Goal: Task Accomplishment & Management: Complete application form

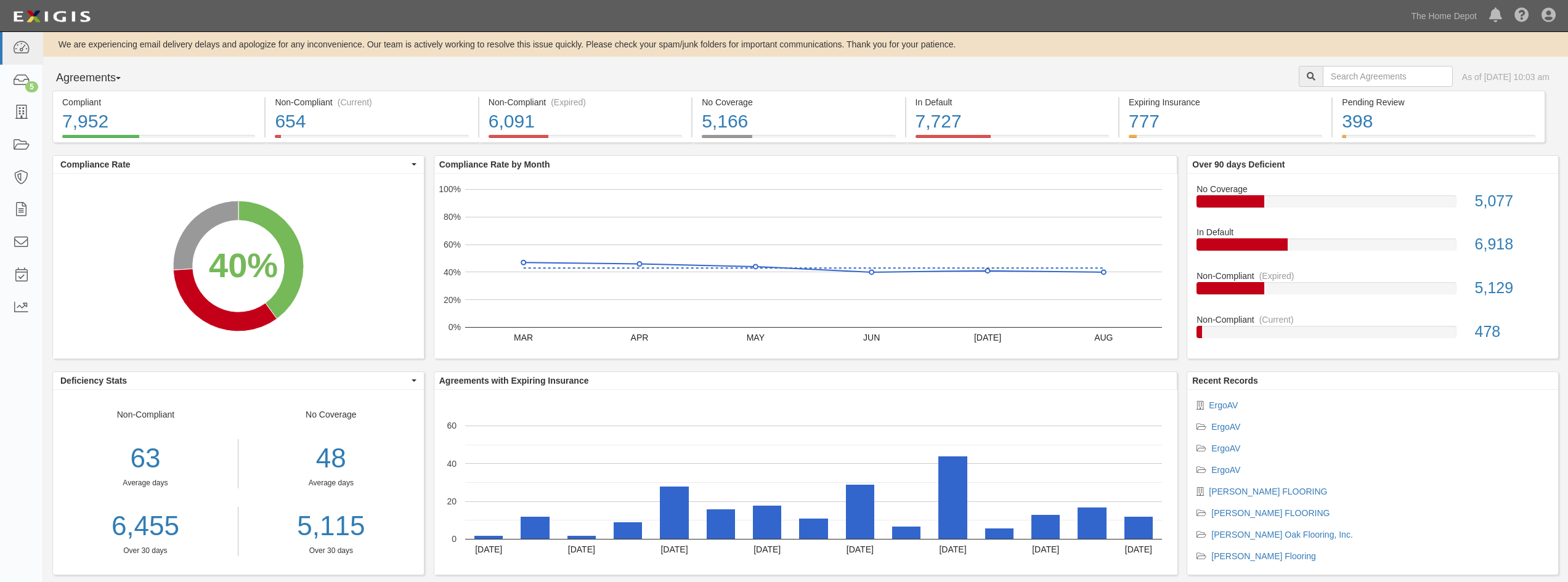
click at [1346, 87] on div "As of Sep 04, 2025 10:03 am" at bounding box center [1433, 78] width 269 height 24
click at [1342, 74] on input "text" at bounding box center [1388, 76] width 130 height 21
type input "Locks home"
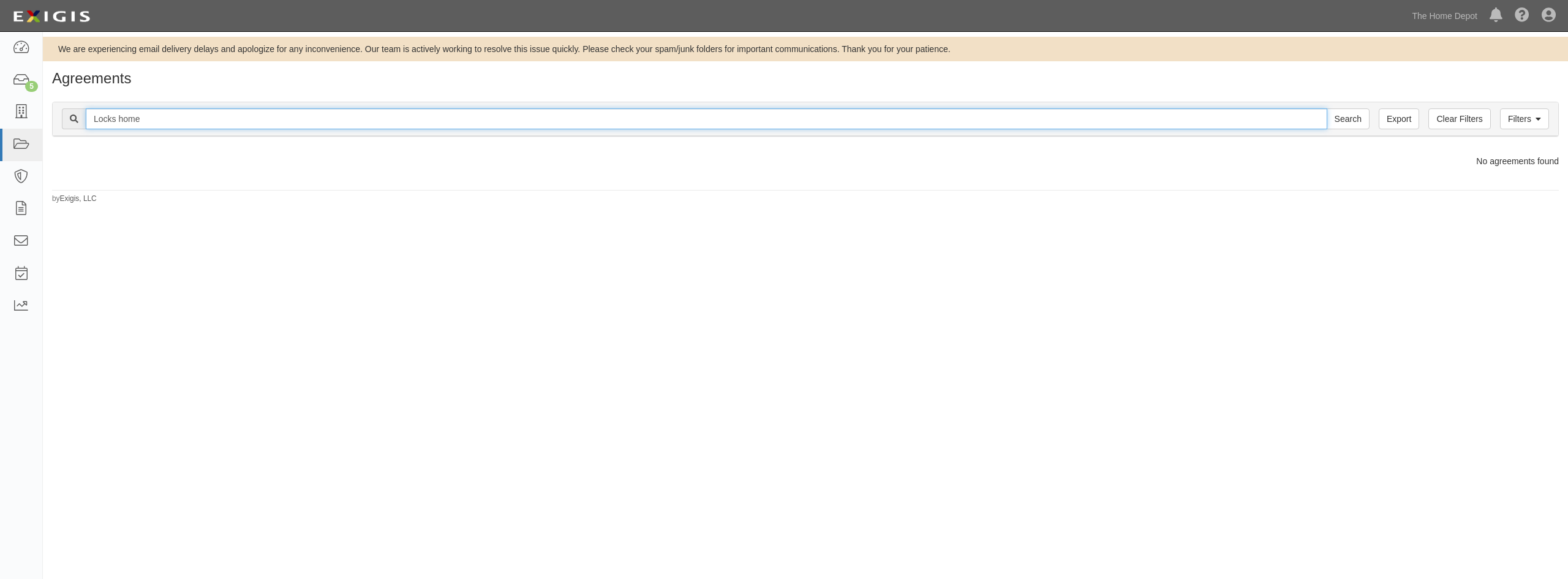
click at [213, 125] on input "Locks home" at bounding box center [707, 119] width 1242 height 21
type input "L"
type input "Lock home"
click at [1327, 109] on input "Search" at bounding box center [1348, 119] width 43 height 21
click at [213, 124] on input "Lock home" at bounding box center [707, 119] width 1242 height 21
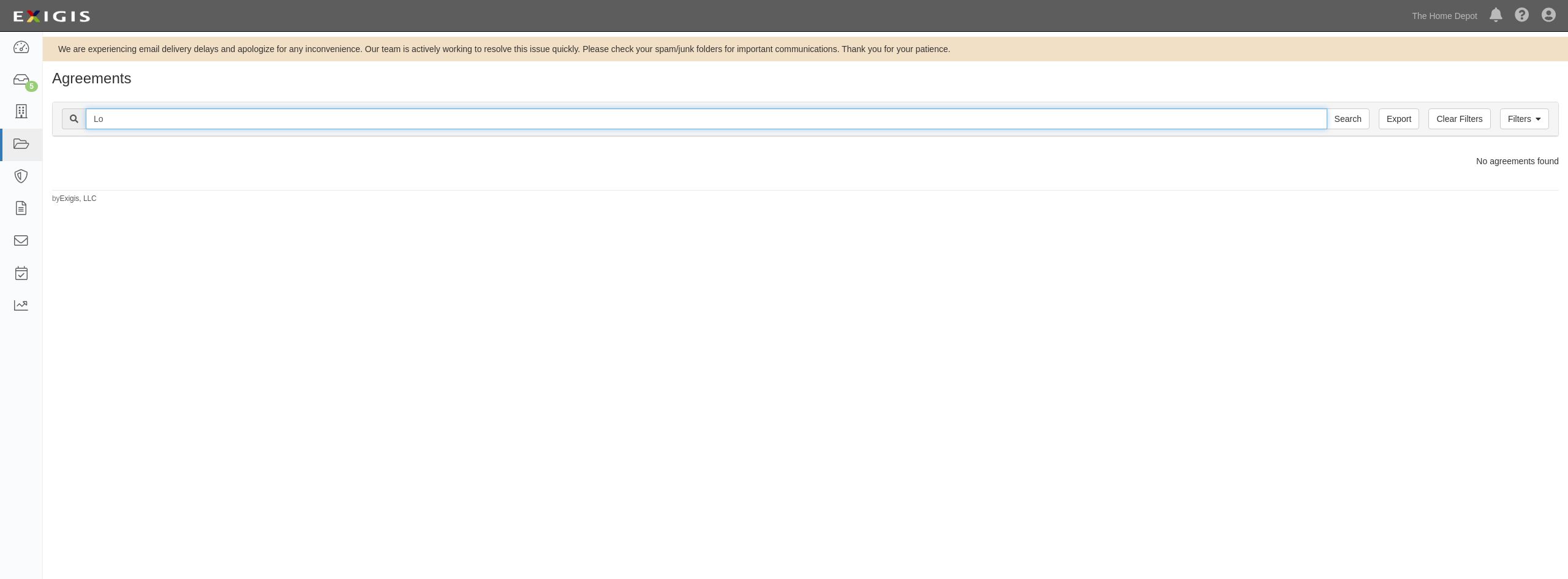
type input "L"
type input "s"
type input "Sature white lock homes"
drag, startPoint x: 0, startPoint y: 0, endPoint x: 66, endPoint y: 135, distance: 150.3
click at [66, 135] on div "Filters Clear Filters Export Sature white lock homes Search Filters" at bounding box center [805, 119] width 1506 height 34
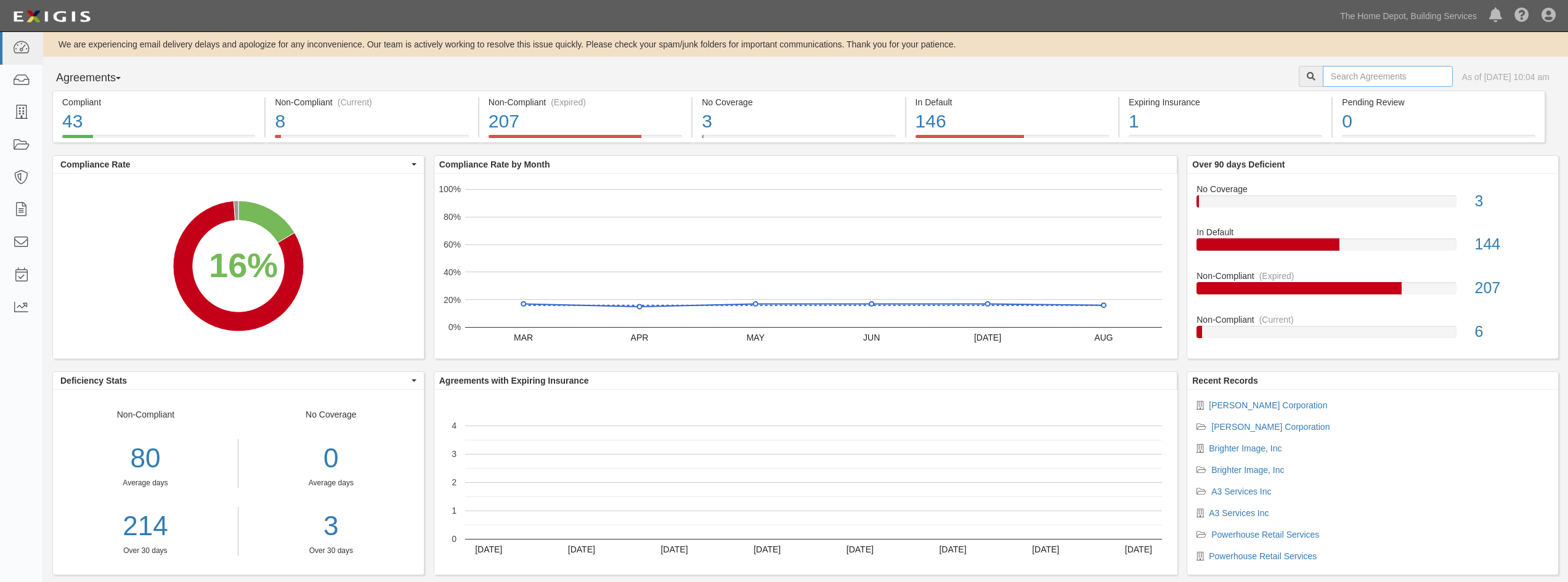
click at [1352, 80] on input "text" at bounding box center [1388, 76] width 130 height 21
paste input "Sature white lock homes"
drag, startPoint x: 1357, startPoint y: 76, endPoint x: 1146, endPoint y: 85, distance: 211.2
click at [1149, 85] on div "Agreements Parties Agreements Coverages Sature white lock homes As of Sep 04, 2…" at bounding box center [806, 78] width 1525 height 25
type input "lock homes"
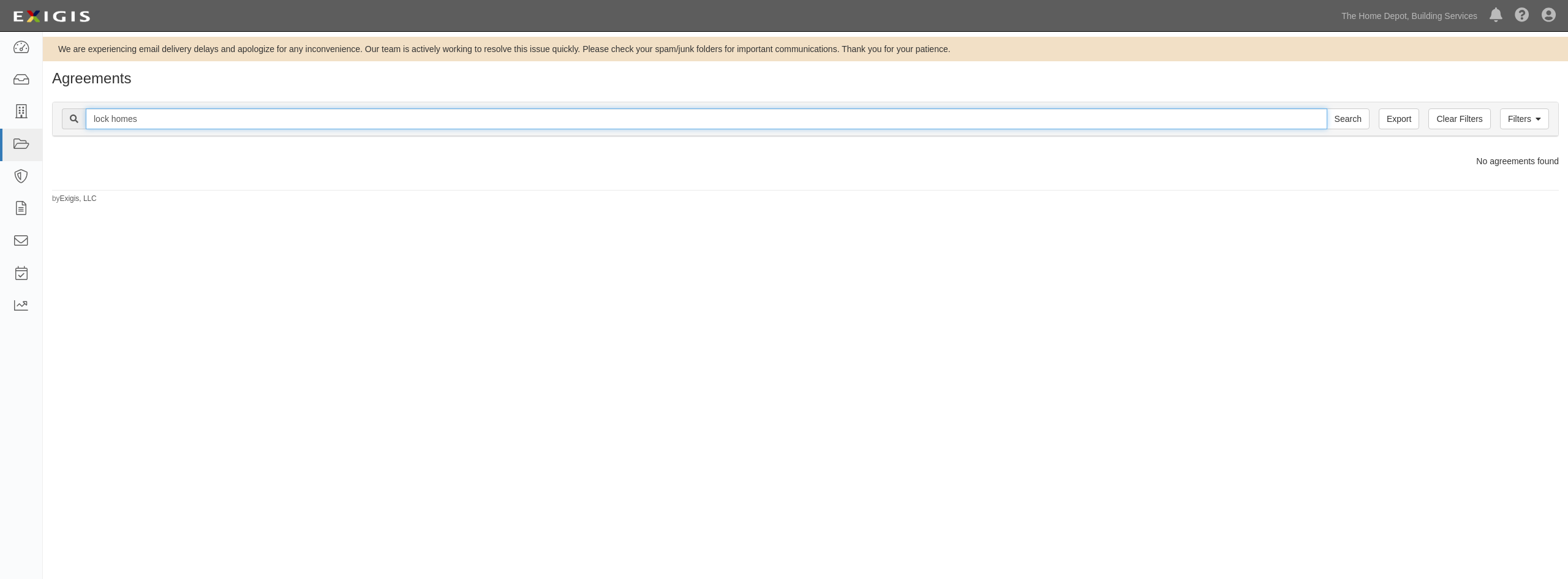
click at [110, 119] on input "lock homes" at bounding box center [707, 119] width 1242 height 21
type input "loc homes"
click at [1327, 109] on input "Search" at bounding box center [1348, 119] width 43 height 21
click at [152, 118] on input "loc homes" at bounding box center [707, 119] width 1242 height 21
type input "log home"
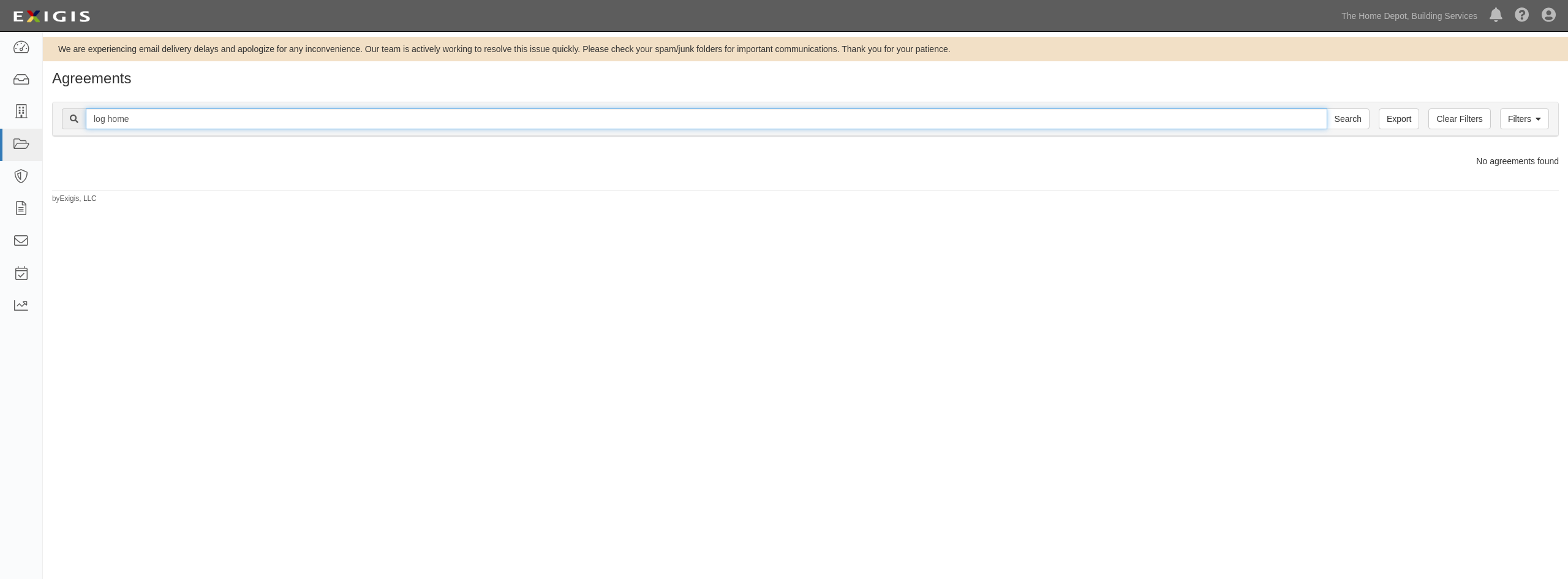
click at [1327, 109] on input "Search" at bounding box center [1348, 119] width 43 height 21
drag, startPoint x: 0, startPoint y: 0, endPoint x: 73, endPoint y: 132, distance: 150.8
click at [73, 132] on div "Filters Clear Filters Export log home Search Filters" at bounding box center [805, 119] width 1506 height 34
type input "log"
click at [1327, 109] on input "Search" at bounding box center [1348, 119] width 43 height 21
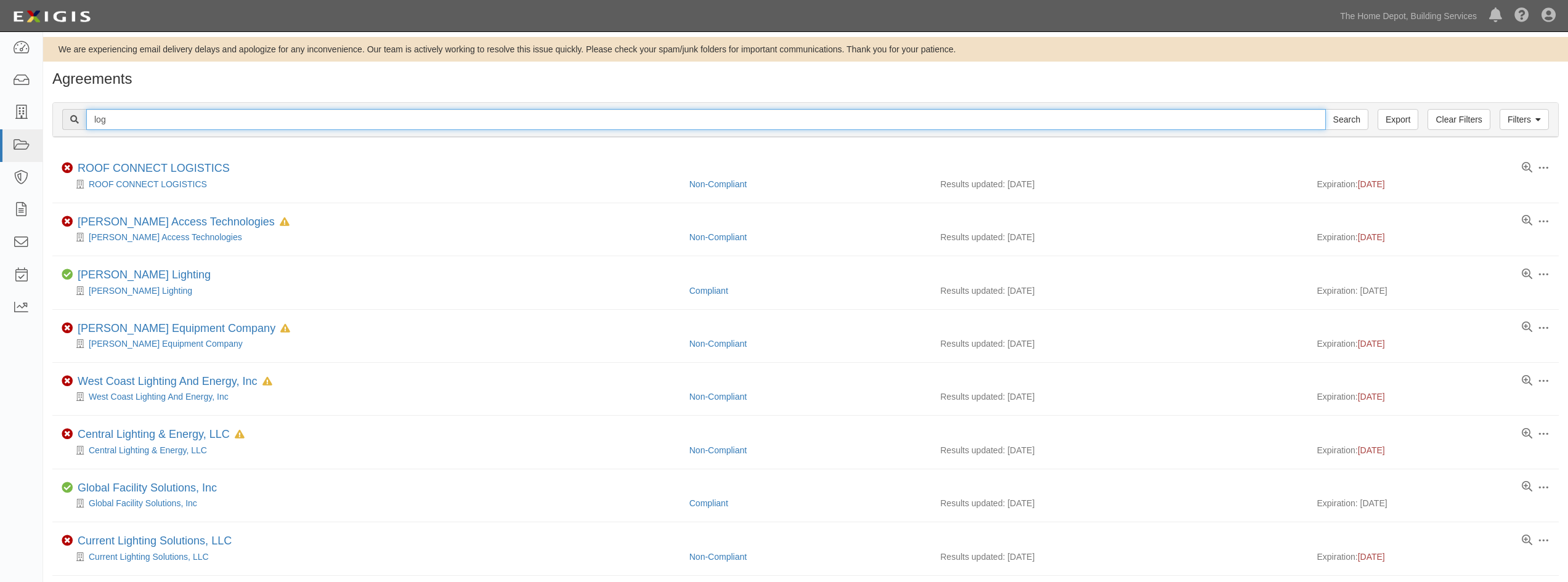
click at [116, 129] on input "log" at bounding box center [705, 119] width 1239 height 21
type input "log home"
click at [1325, 109] on input "Search" at bounding box center [1347, 119] width 43 height 21
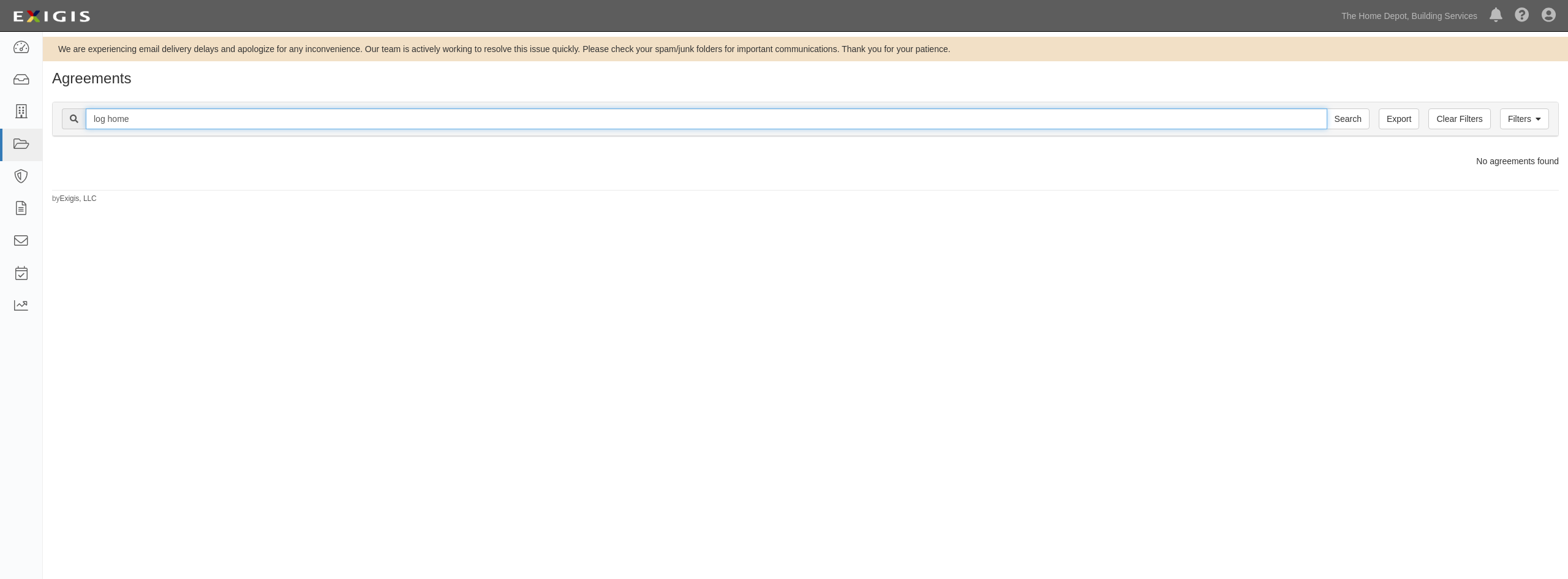
drag, startPoint x: 146, startPoint y: 120, endPoint x: 71, endPoint y: 130, distance: 75.7
click at [71, 130] on div "log home Search" at bounding box center [716, 119] width 1308 height 21
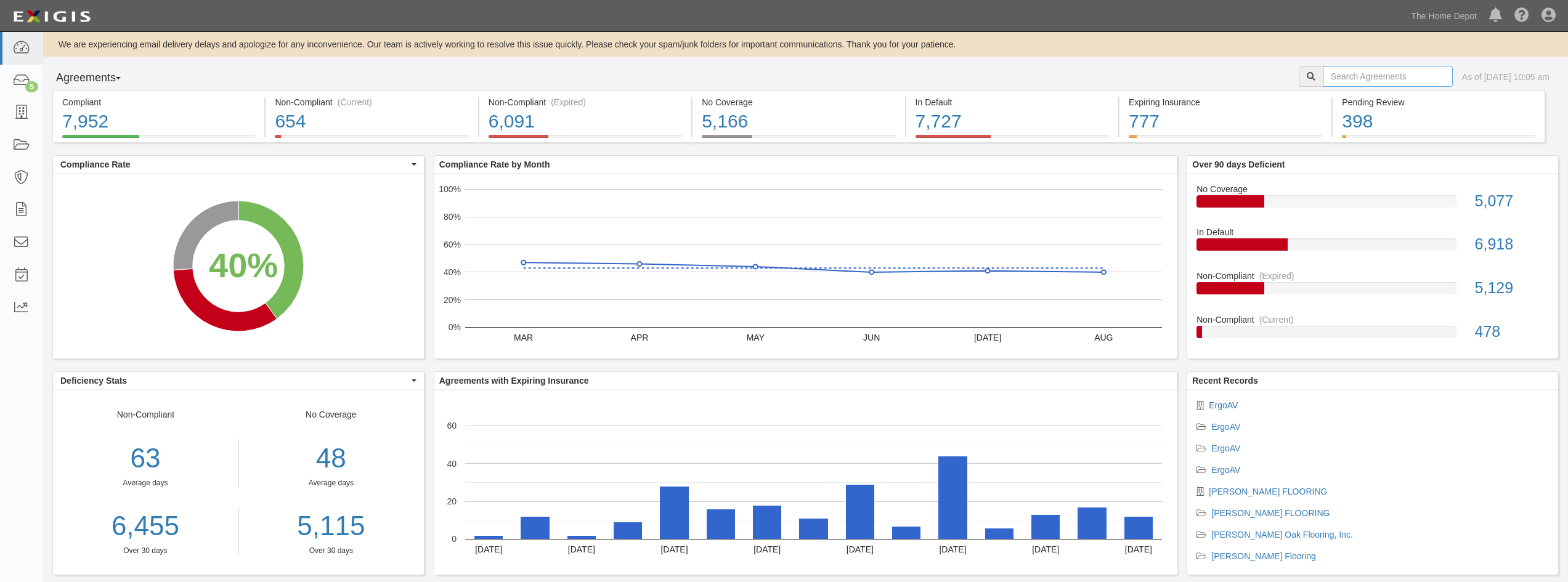
click at [1337, 82] on input "text" at bounding box center [1388, 76] width 130 height 21
paste input "log home"
type input "log home"
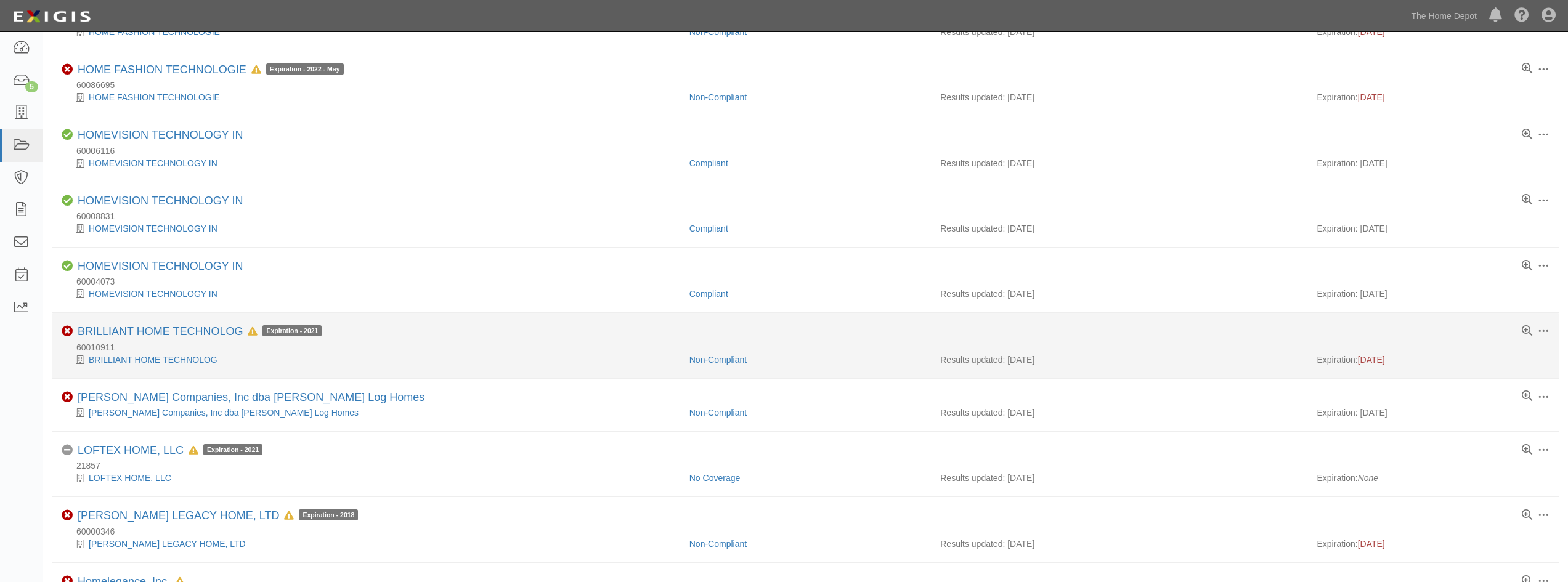
scroll to position [493, 0]
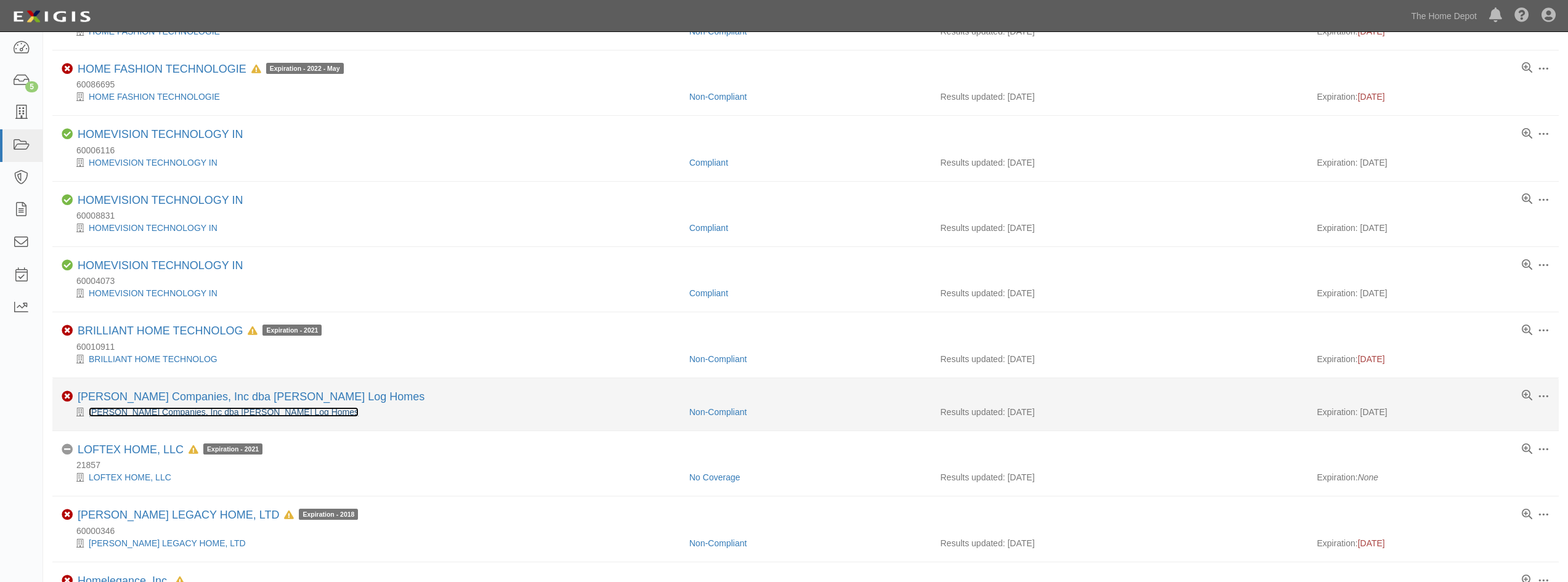
click at [177, 413] on link "[PERSON_NAME] Companies, Inc dba [PERSON_NAME] Log Homes" at bounding box center [224, 411] width 270 height 10
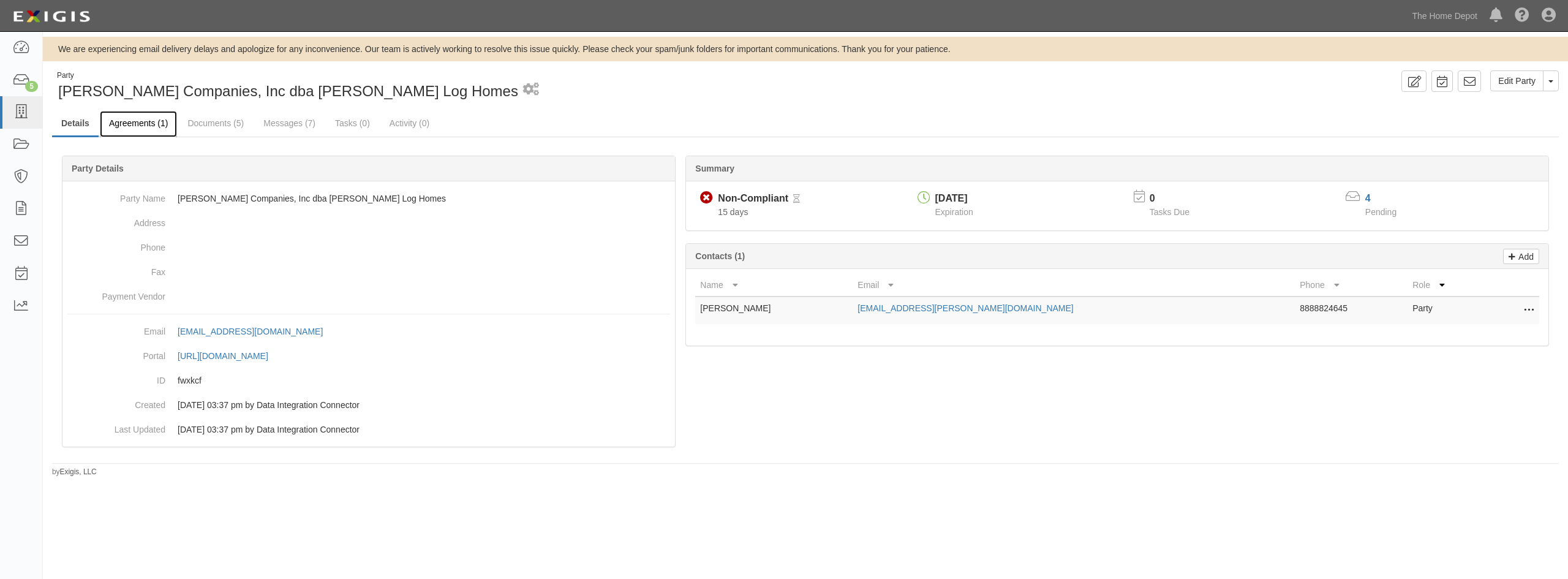
click at [139, 121] on link "Agreements (1)" at bounding box center [138, 123] width 78 height 26
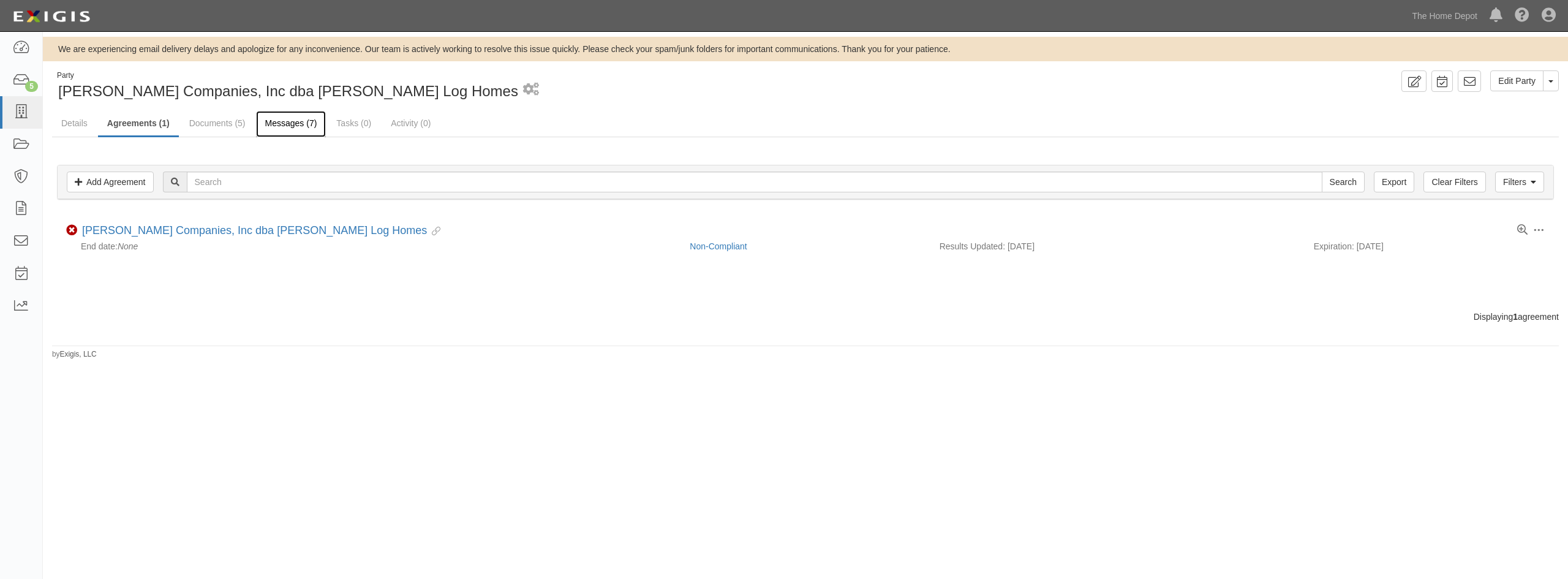
click at [299, 128] on link "Messages (7)" at bounding box center [290, 123] width 70 height 26
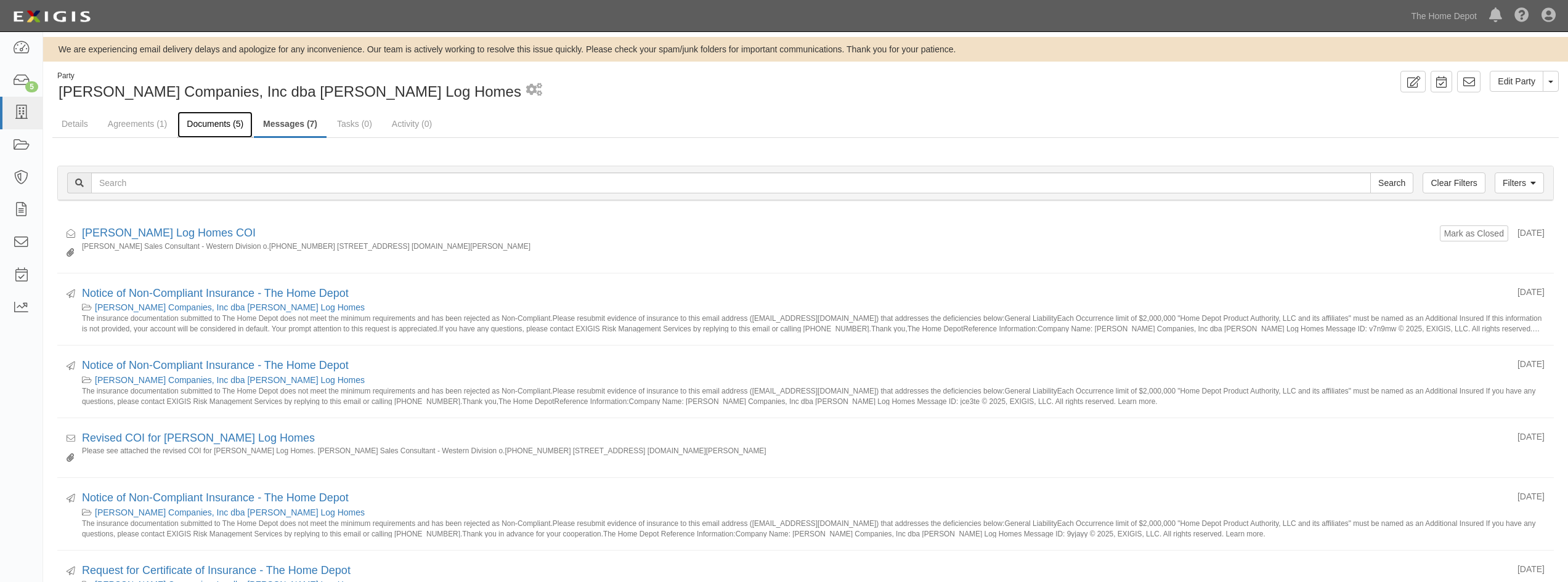
click at [216, 117] on link "Documents (5)" at bounding box center [215, 124] width 75 height 27
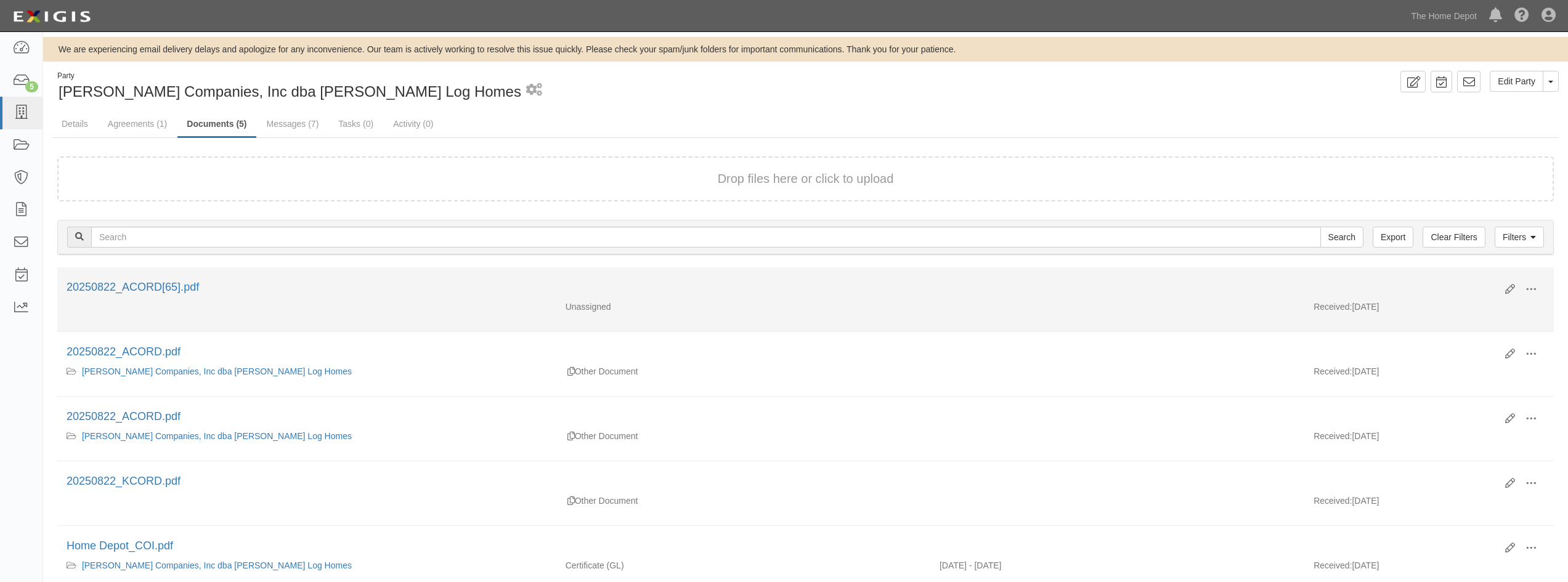
click at [168, 294] on div "20250822_ACORD[65].pdf" at bounding box center [781, 287] width 1429 height 16
click at [166, 289] on link "20250822_ACORD[65].pdf" at bounding box center [132, 286] width 132 height 12
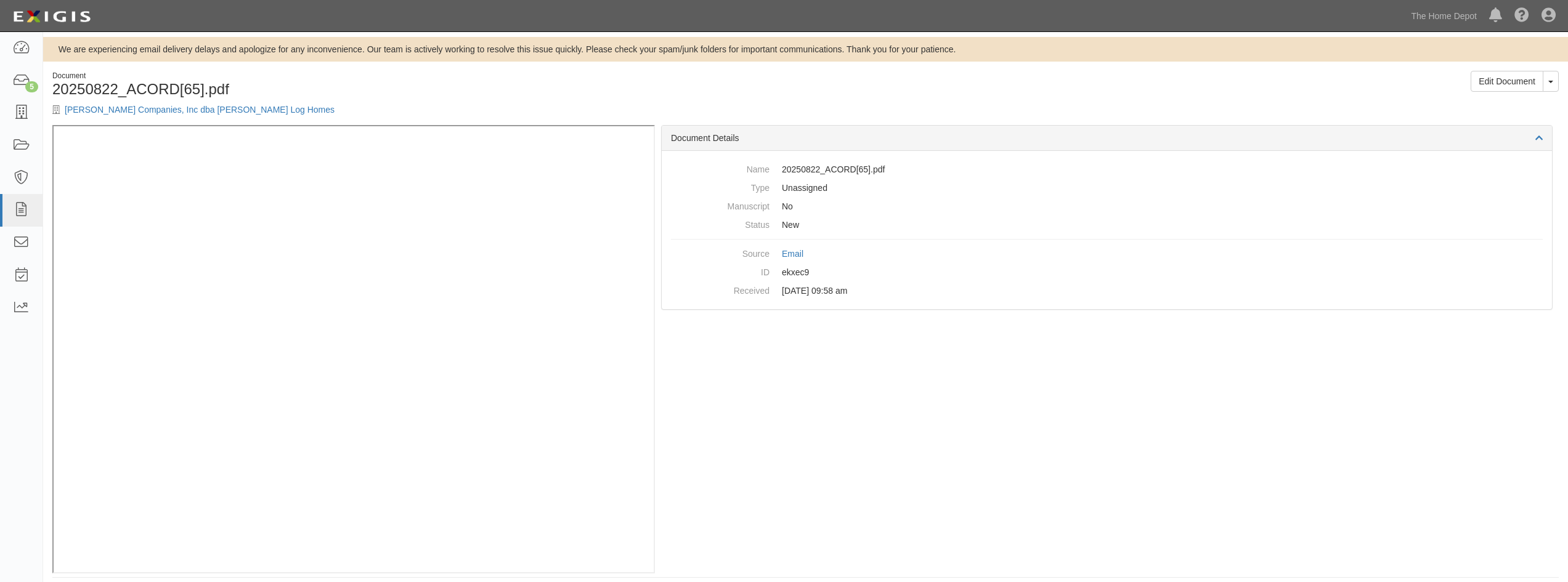
click at [138, 117] on div "Document 20250822_ACORD[65].pdf Satterwhite Companies, Inc dba Satterwhite Log …" at bounding box center [424, 97] width 762 height 54
click at [141, 111] on link "[PERSON_NAME] Companies, Inc dba [PERSON_NAME] Log Homes" at bounding box center [199, 109] width 270 height 10
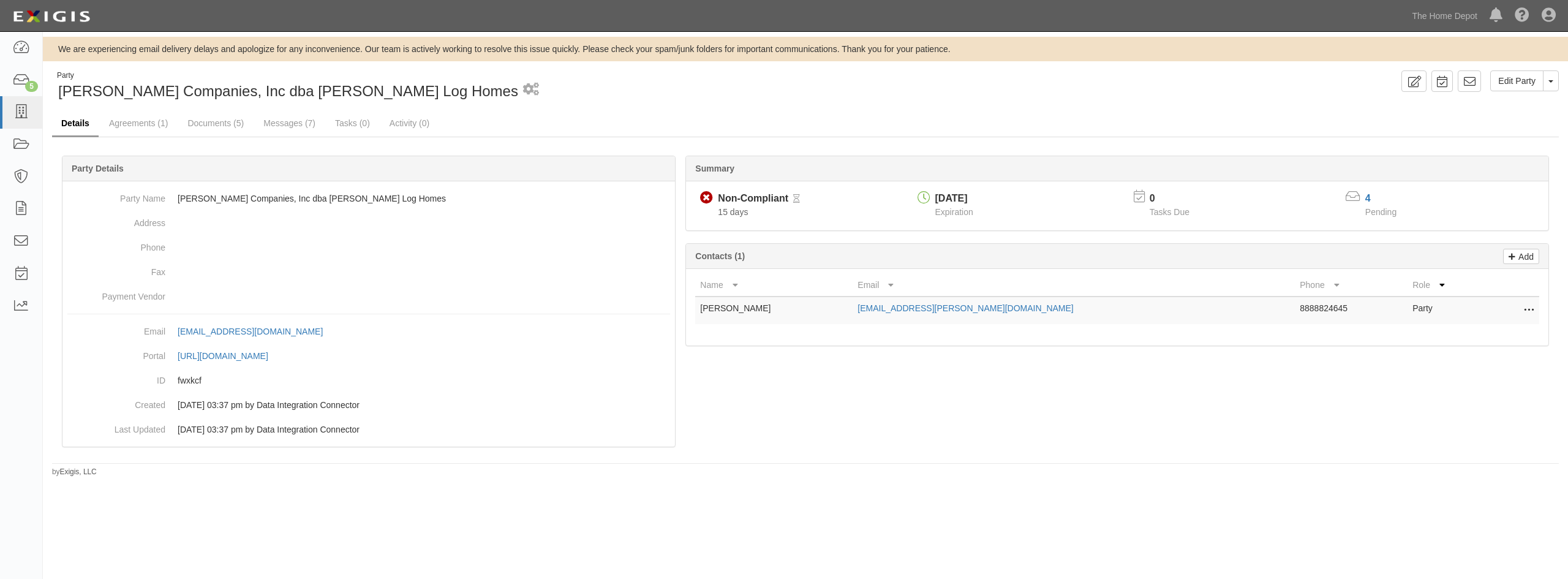
click at [96, 120] on link "Details" at bounding box center [75, 123] width 47 height 26
click at [137, 125] on link "Agreements (1)" at bounding box center [138, 123] width 78 height 26
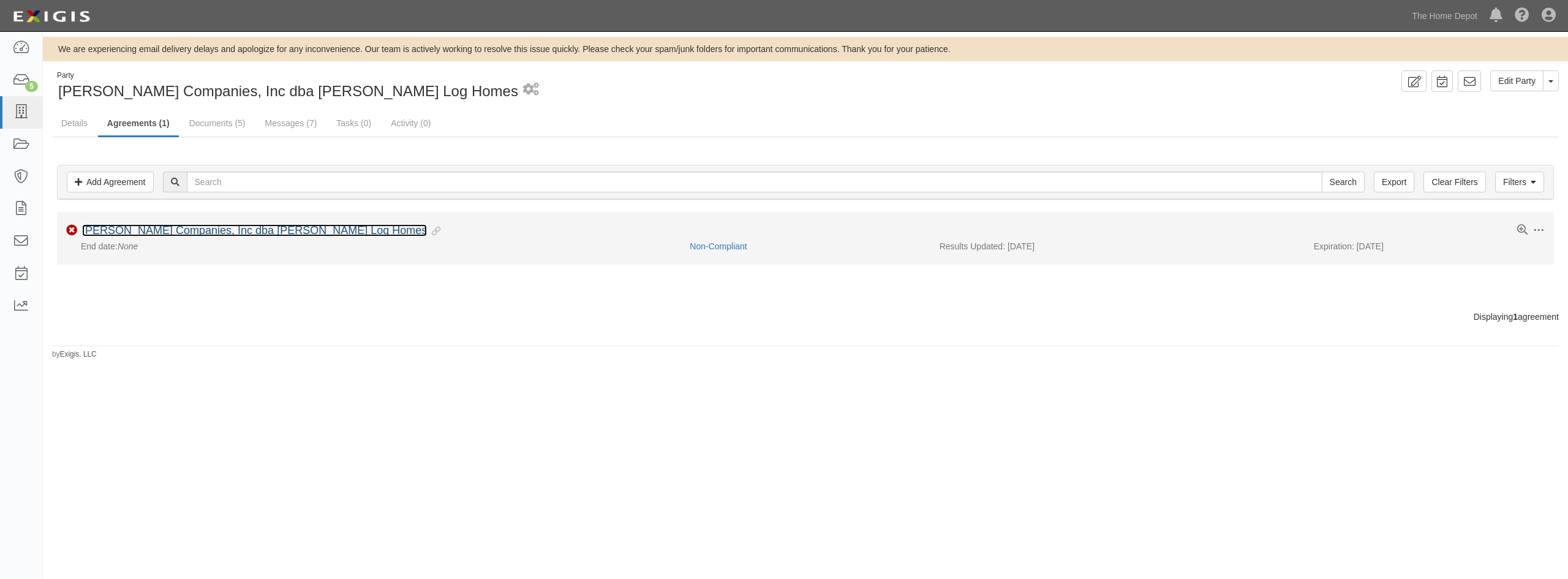
click at [154, 225] on link "[PERSON_NAME] Companies, Inc dba [PERSON_NAME] Log Homes" at bounding box center [255, 229] width 345 height 12
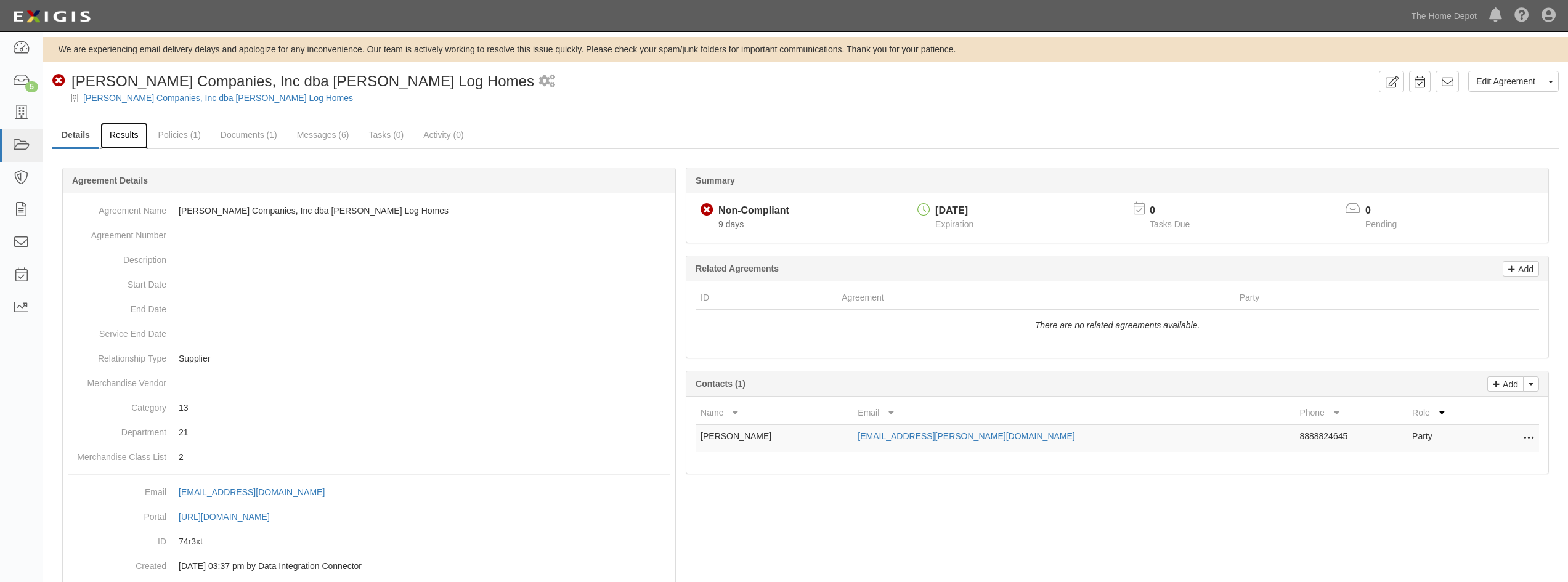
click at [138, 131] on link "Results" at bounding box center [124, 135] width 48 height 27
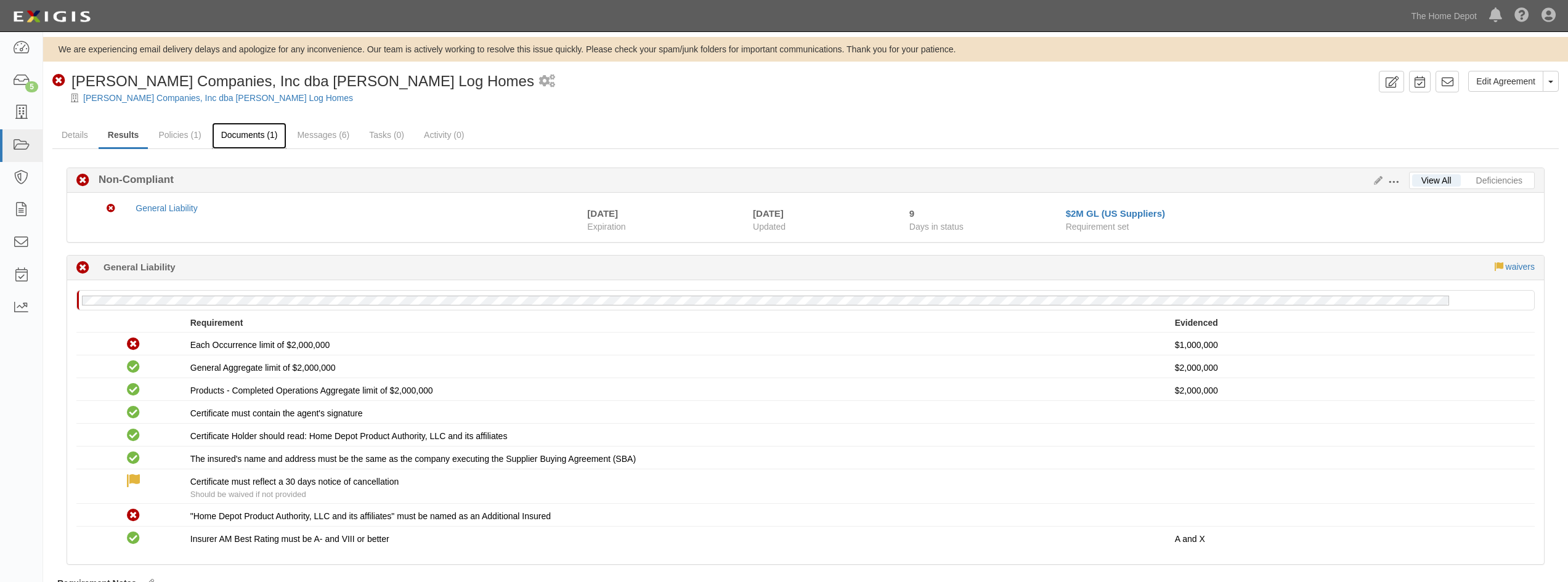
click at [234, 123] on link "Documents (1)" at bounding box center [250, 135] width 75 height 27
click at [143, 109] on div at bounding box center [806, 108] width 1525 height 9
click at [148, 100] on link "[PERSON_NAME] Companies, Inc dba [PERSON_NAME] Log Homes" at bounding box center [219, 97] width 270 height 10
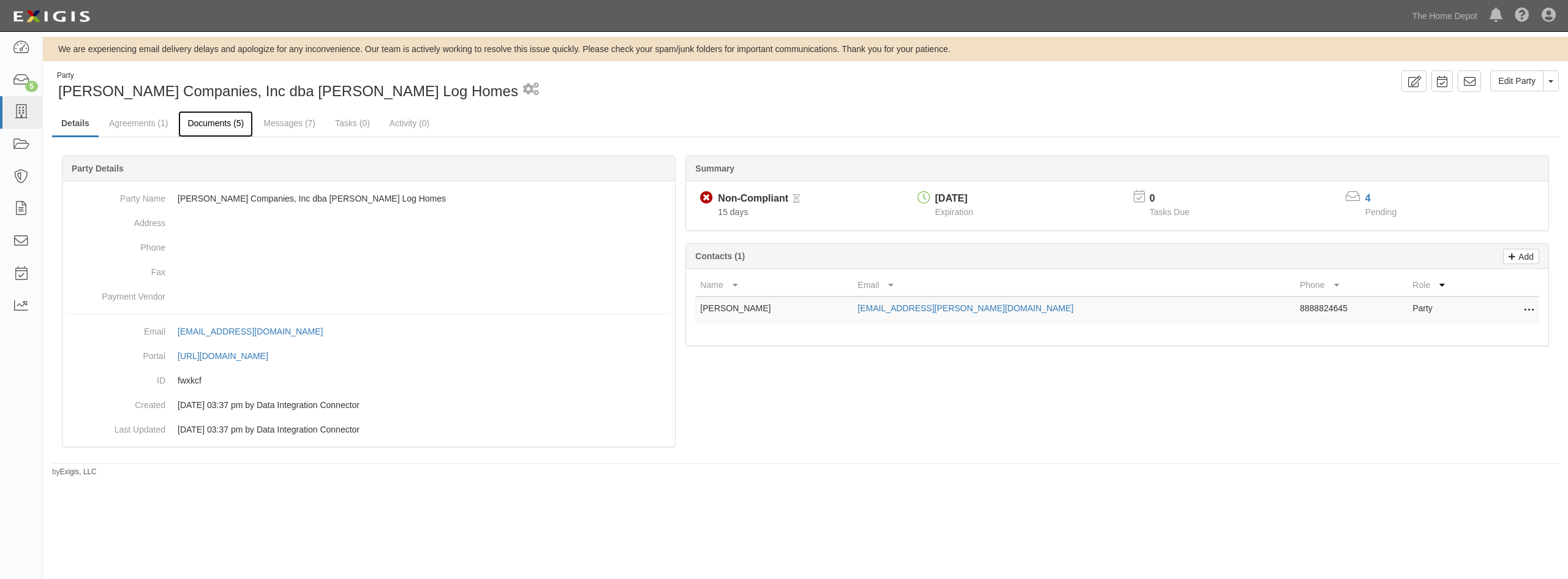
click at [241, 128] on link "Documents (5)" at bounding box center [216, 123] width 75 height 26
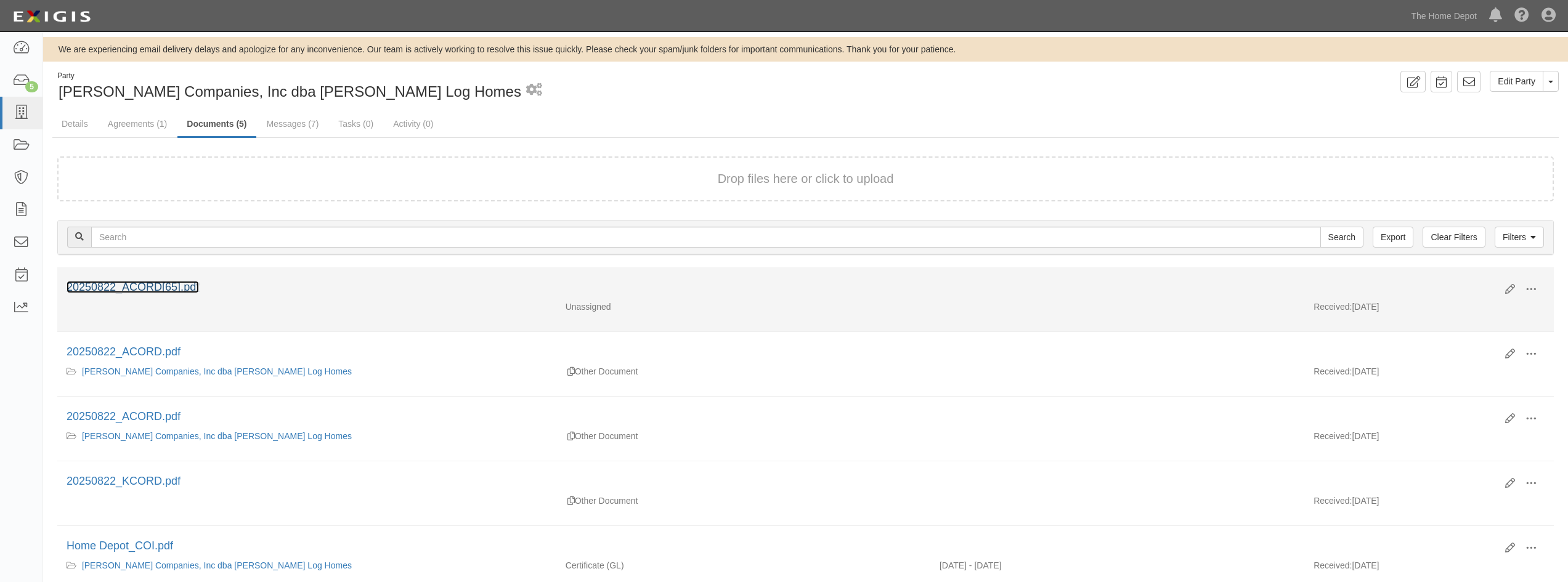
click at [189, 287] on link "20250822_ACORD[65].pdf" at bounding box center [132, 286] width 132 height 12
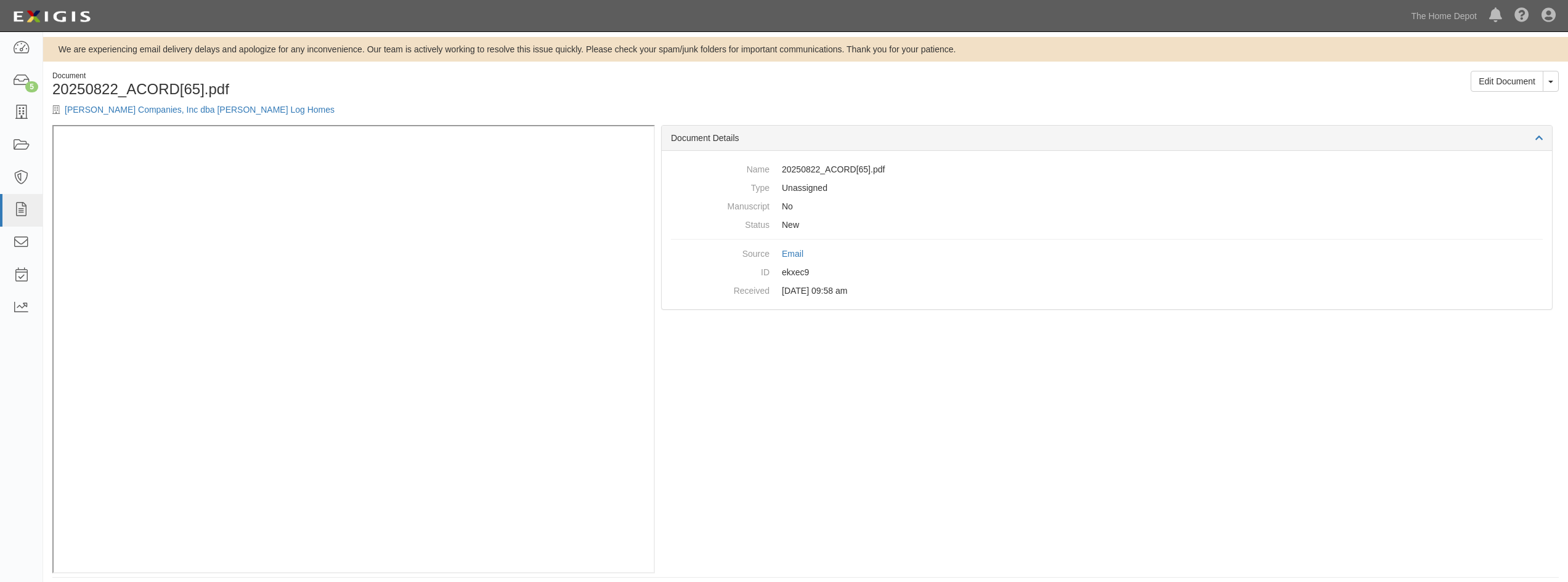
scroll to position [9, 0]
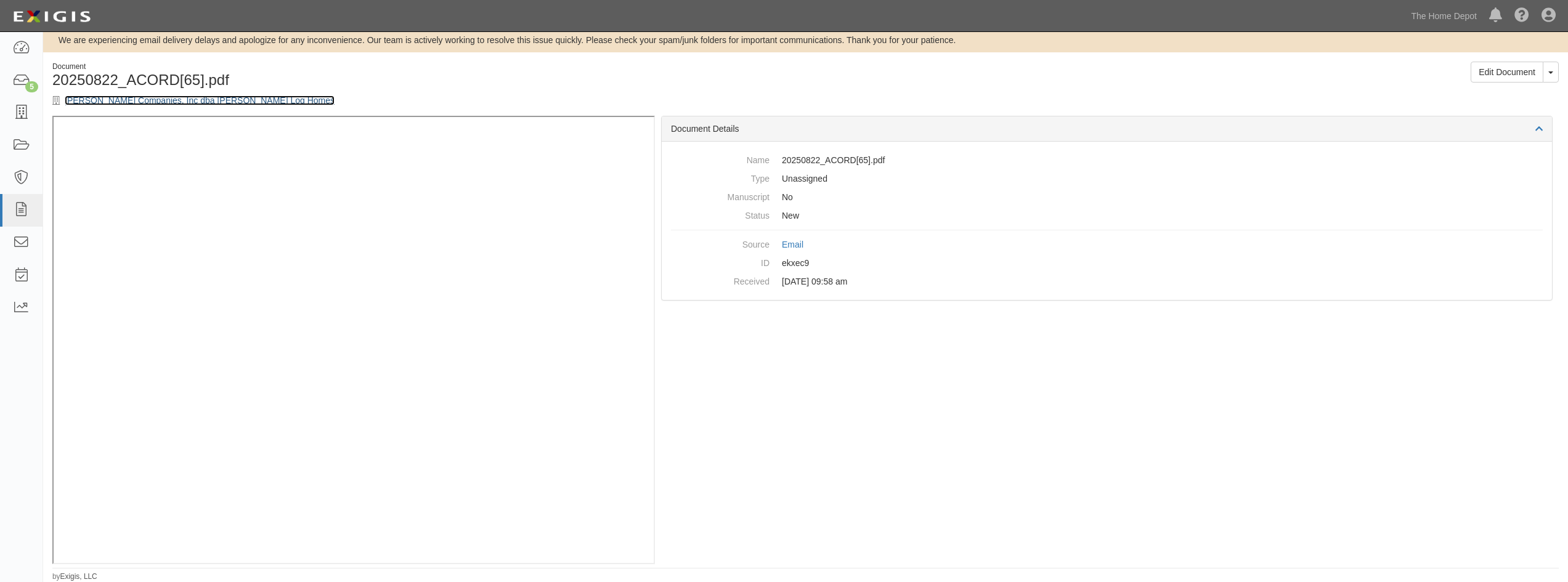
click at [165, 100] on link "[PERSON_NAME] Companies, Inc dba [PERSON_NAME] Log Homes" at bounding box center [199, 100] width 270 height 10
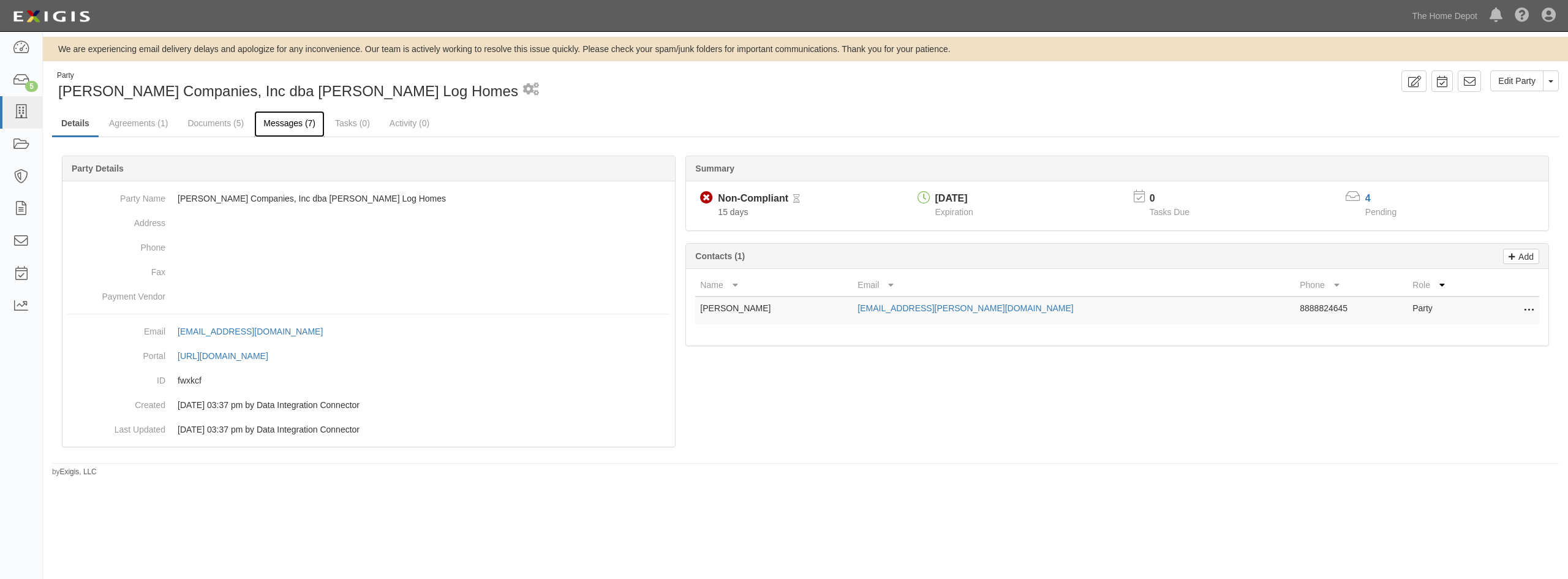
click at [271, 124] on link "Messages (7)" at bounding box center [289, 123] width 70 height 26
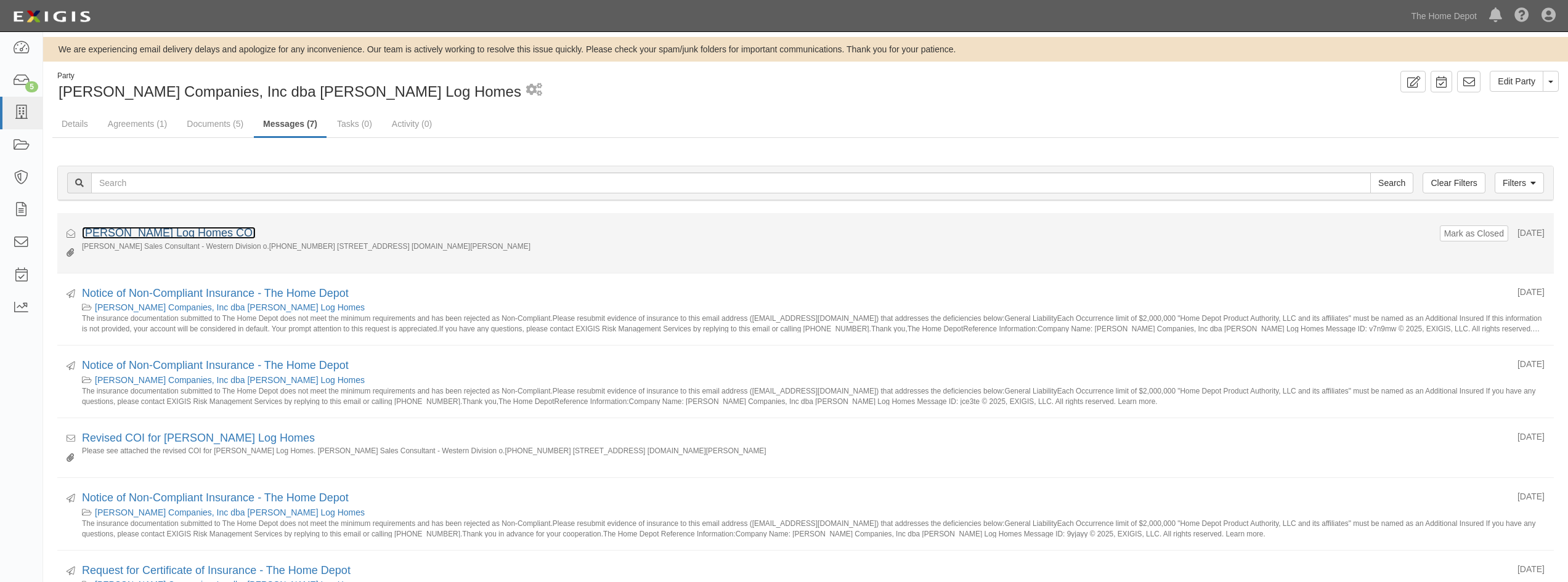
click at [199, 235] on link "Satterwhite Log Homes COI" at bounding box center [168, 232] width 174 height 12
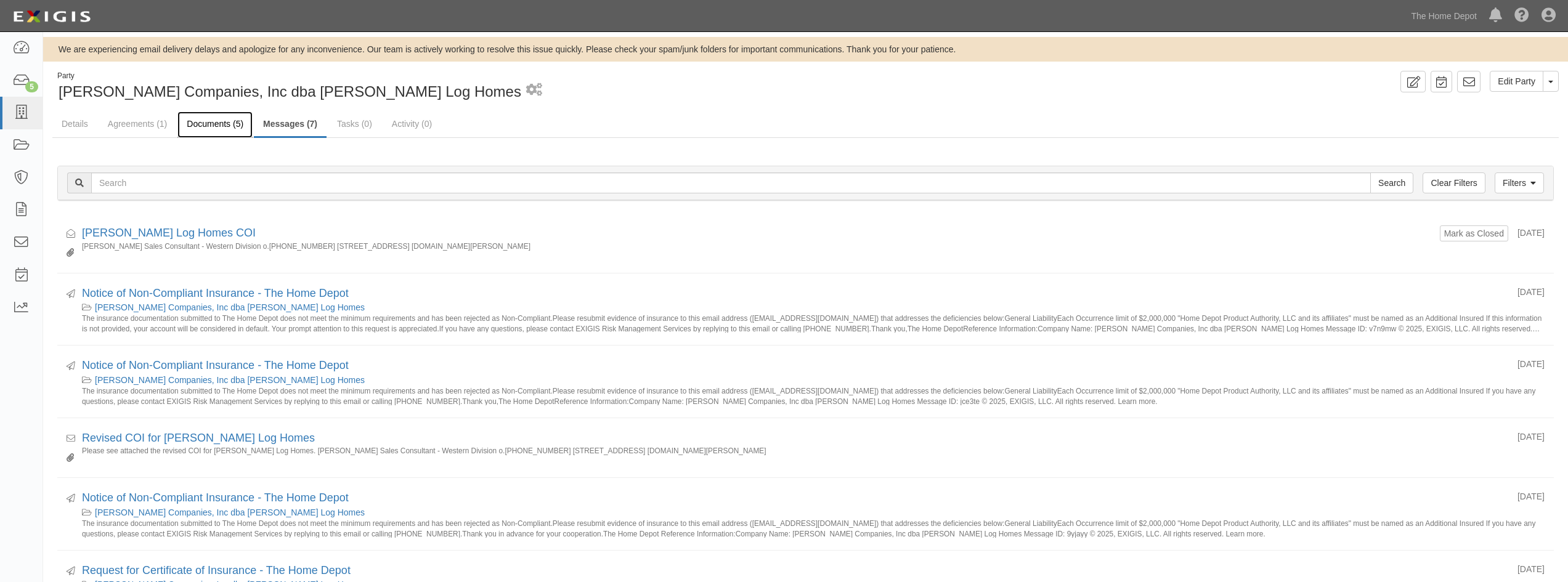
click at [206, 126] on link "Documents (5)" at bounding box center [215, 124] width 75 height 27
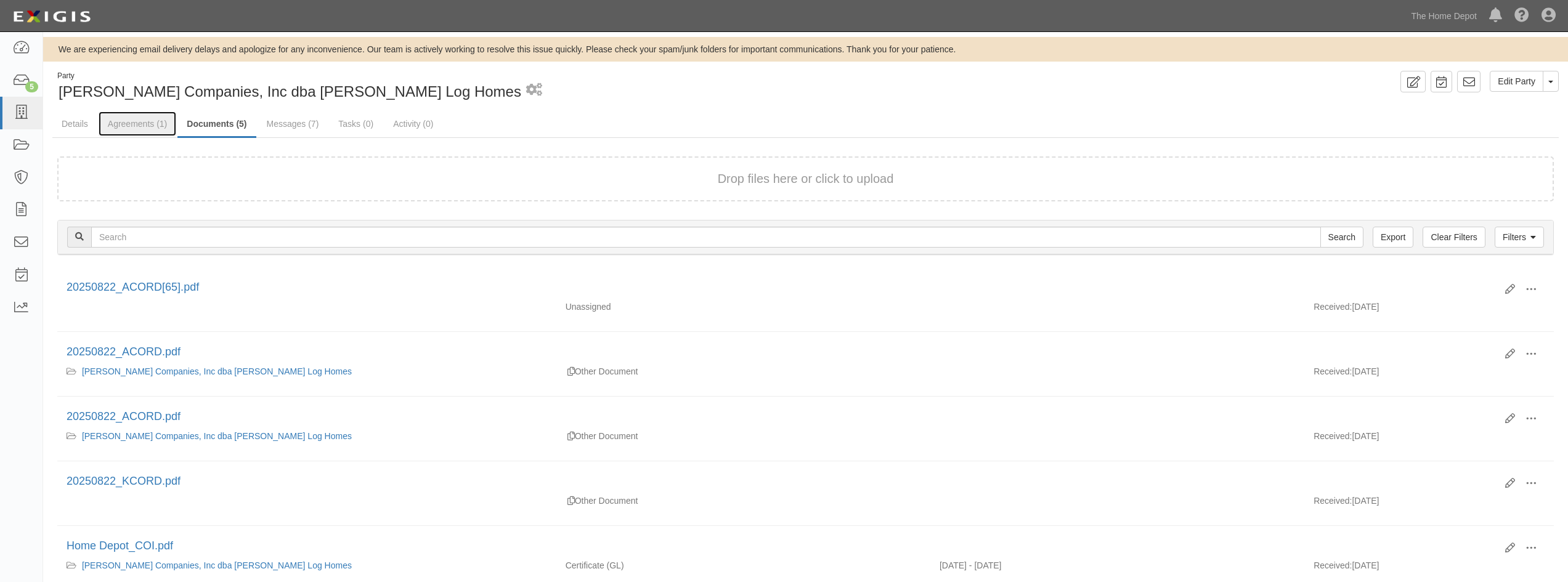
click at [142, 131] on link "Agreements (1)" at bounding box center [137, 123] width 78 height 25
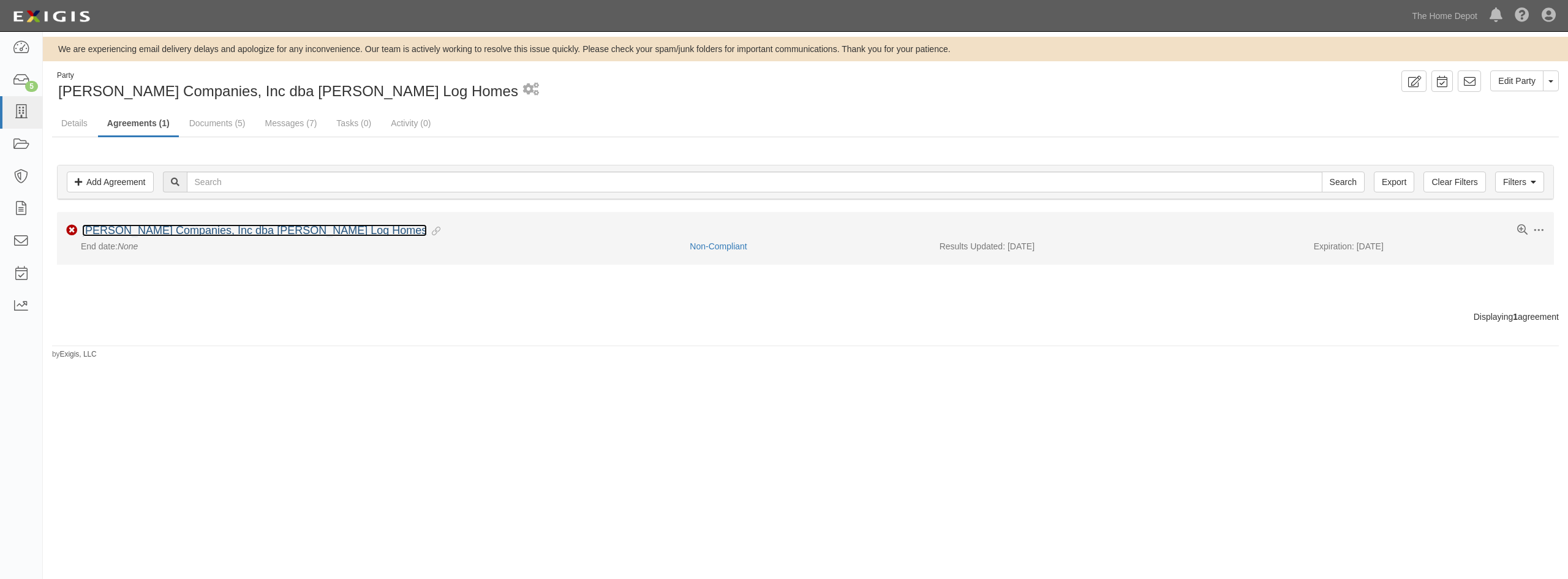
click at [166, 230] on link "[PERSON_NAME] Companies, Inc dba [PERSON_NAME] Log Homes" at bounding box center [255, 229] width 345 height 12
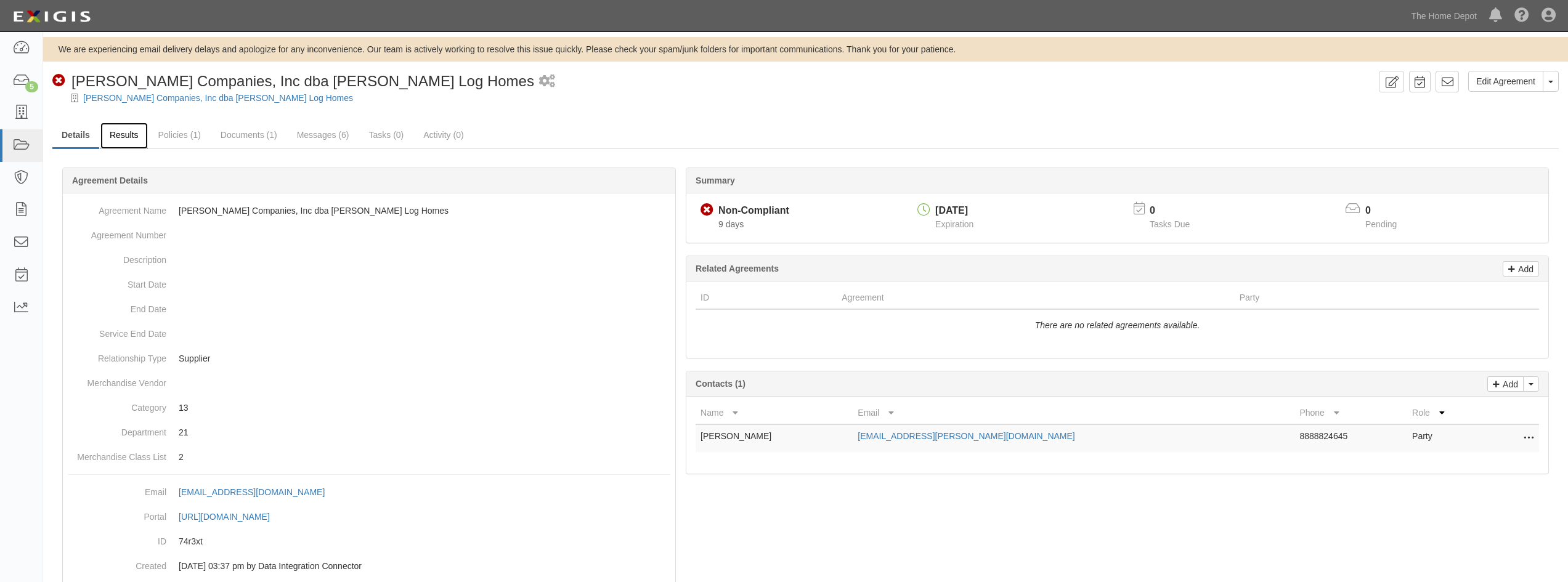
click at [132, 141] on link "Results" at bounding box center [124, 135] width 48 height 27
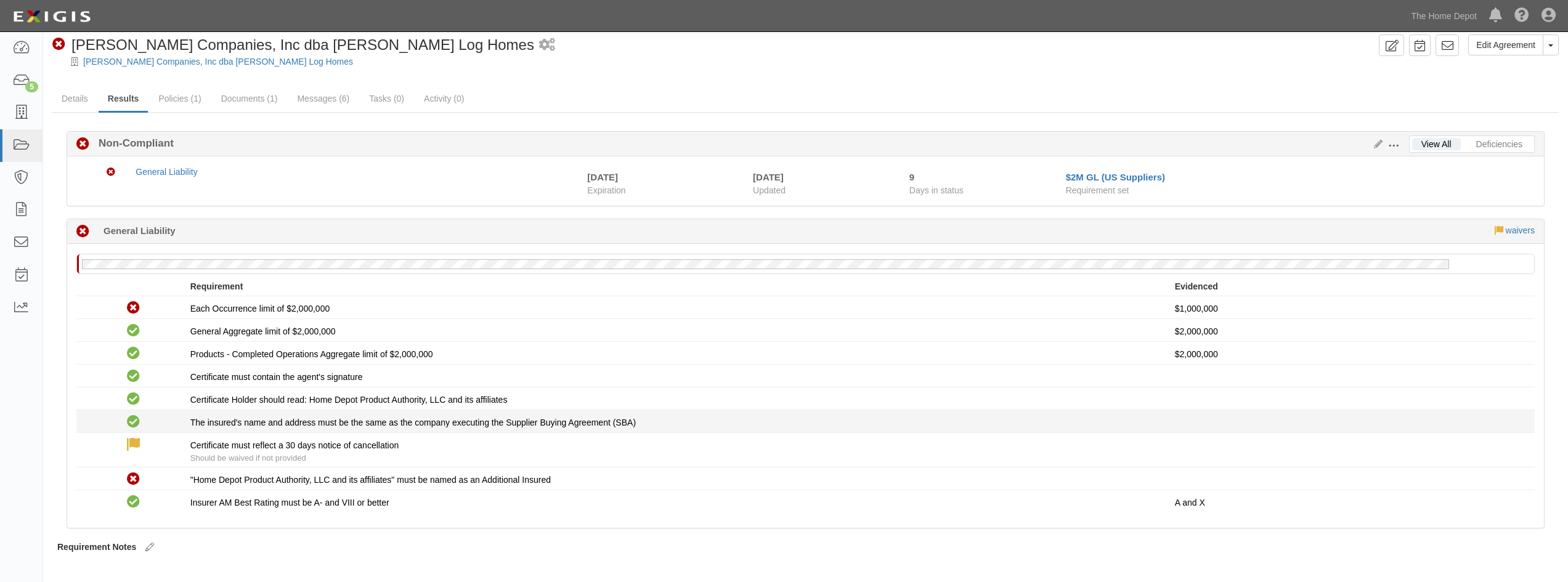
scroll to position [56, 0]
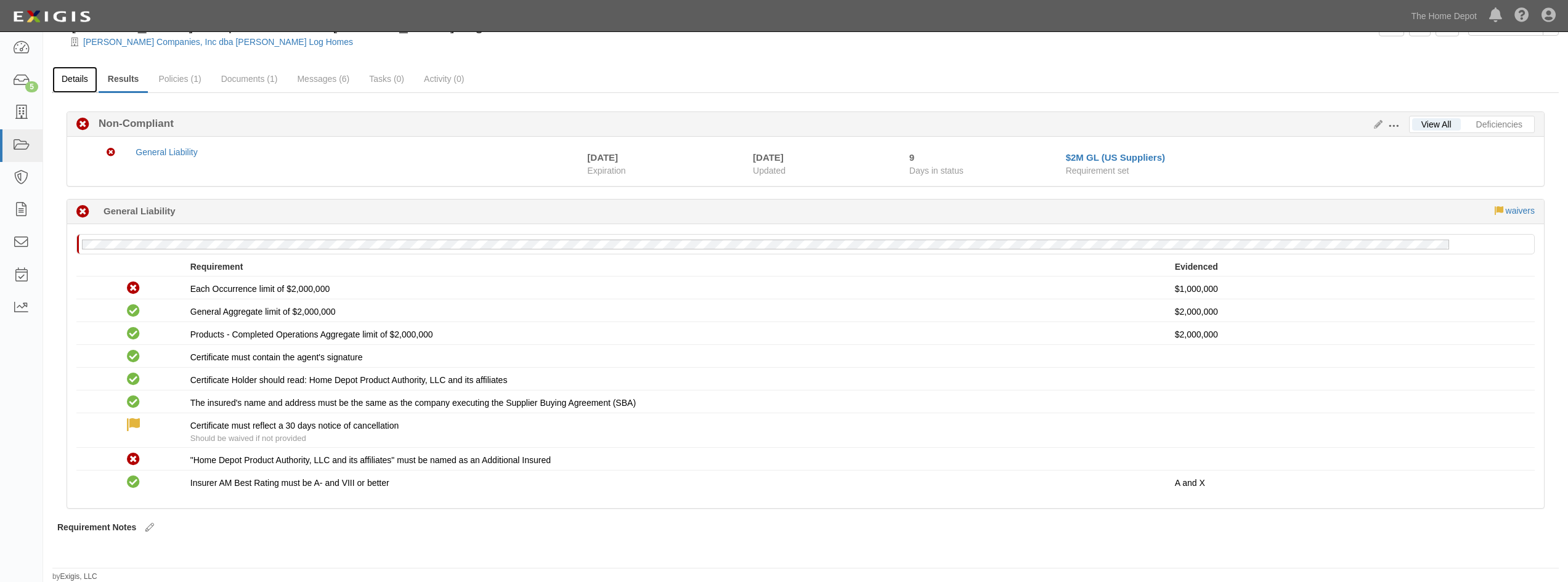
click at [57, 81] on link "Details" at bounding box center [74, 79] width 45 height 27
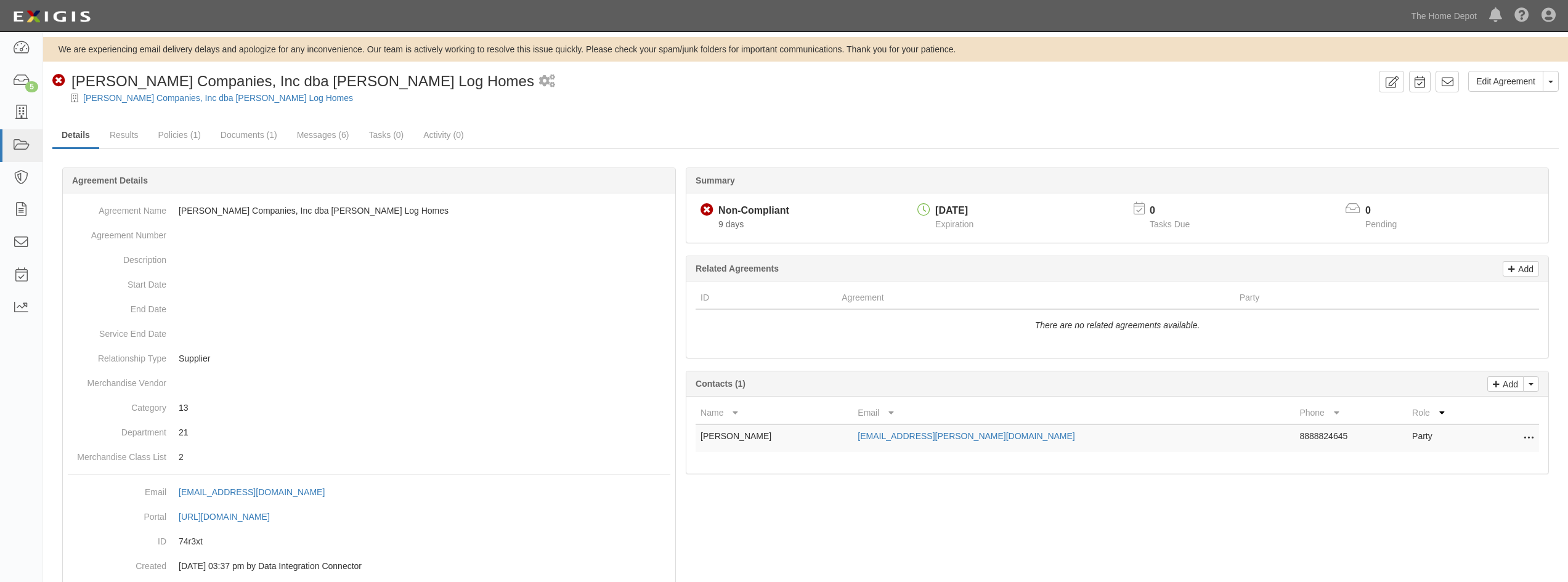
click at [1206, 95] on div "[PERSON_NAME] Companies, Inc dba [PERSON_NAME] Log Homes" at bounding box center [815, 97] width 1506 height 12
click at [1393, 84] on icon at bounding box center [1391, 82] width 14 height 12
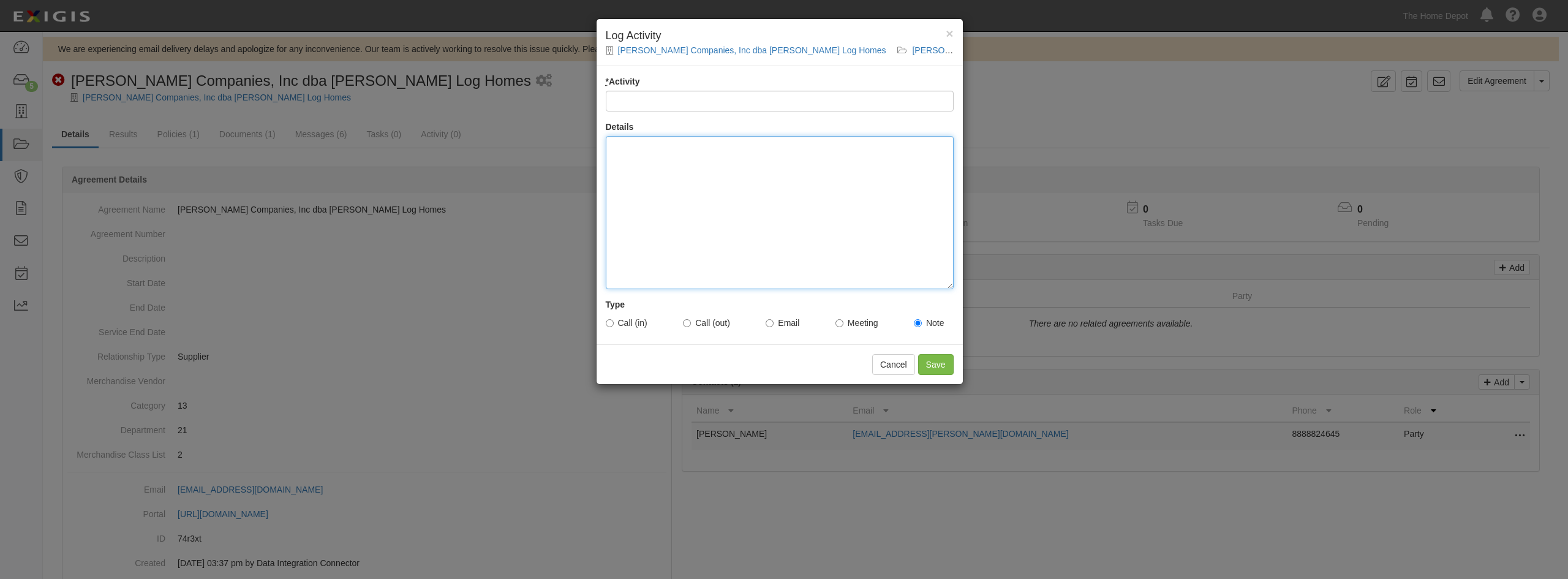
click at [795, 181] on div at bounding box center [779, 213] width 348 height 153
click at [926, 148] on div "Insured called in to find out why the account was non-compliant. Let him know t…" at bounding box center [779, 213] width 348 height 153
click at [790, 162] on div "Insured called in to find out why the account was non-compliant. Let him know t…" at bounding box center [779, 213] width 348 height 153
click at [790, 159] on div "Insured called in to find out why the account was non-compliant. Let him know t…" at bounding box center [779, 213] width 348 height 153
click at [868, 162] on div "Insured called in to find out why the account was non-compliant. Let him know t…" at bounding box center [779, 213] width 348 height 153
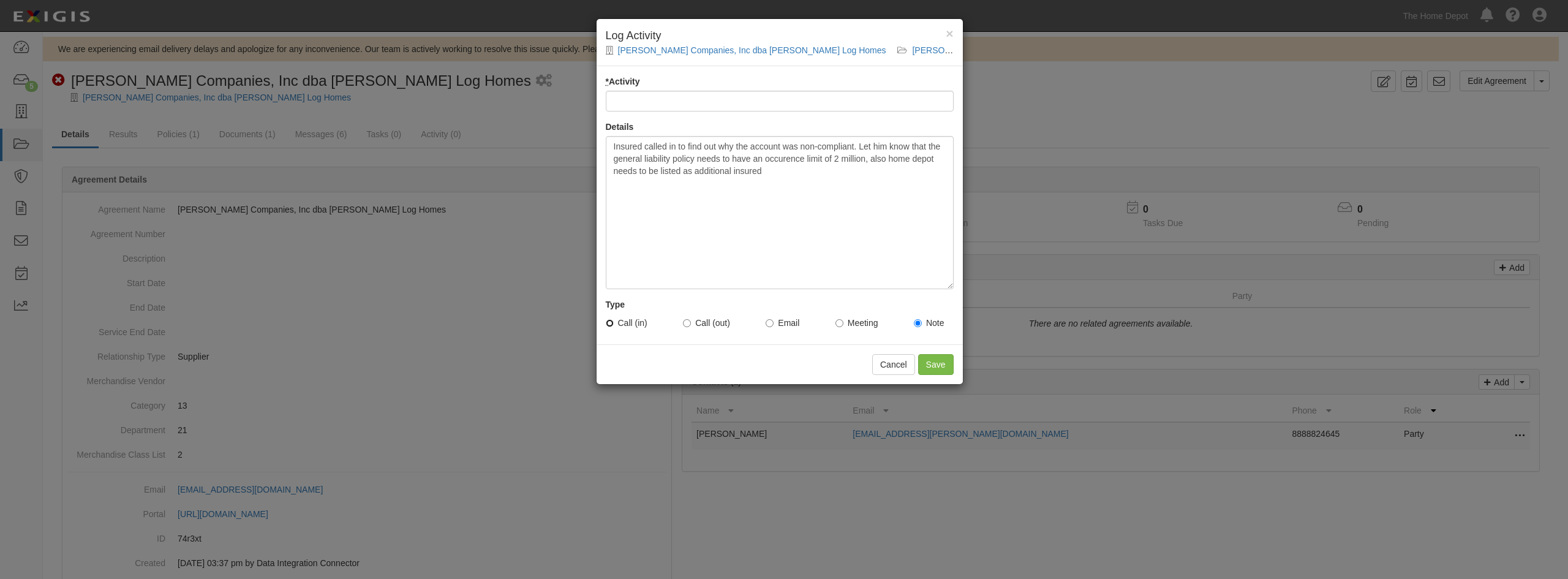
click at [612, 326] on input "Call (in)" at bounding box center [609, 322] width 8 height 8
radio input "true"
click at [654, 105] on input "* Activity" at bounding box center [779, 100] width 348 height 21
click at [672, 103] on input "Non-Compliant Inquiry" at bounding box center [779, 100] width 348 height 21
type input "Non-Compliant Status Inquiry"
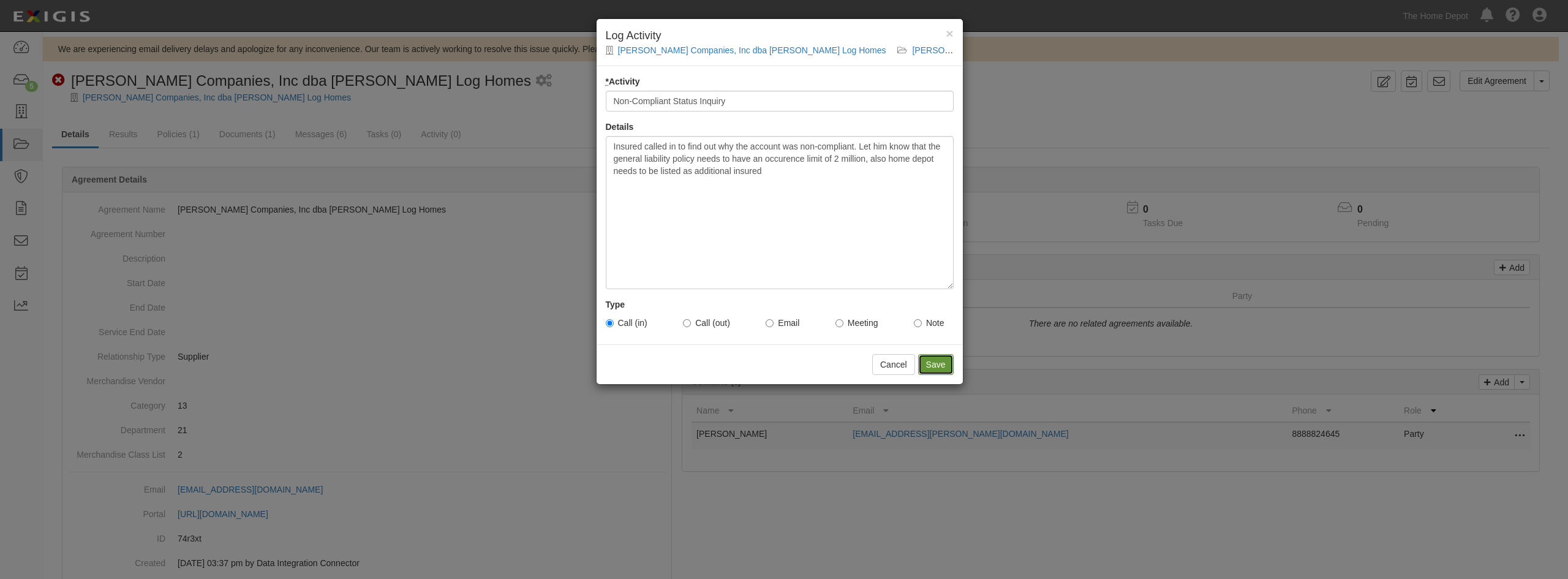
click at [935, 360] on input "Save" at bounding box center [935, 364] width 36 height 21
